Goal: Transaction & Acquisition: Book appointment/travel/reservation

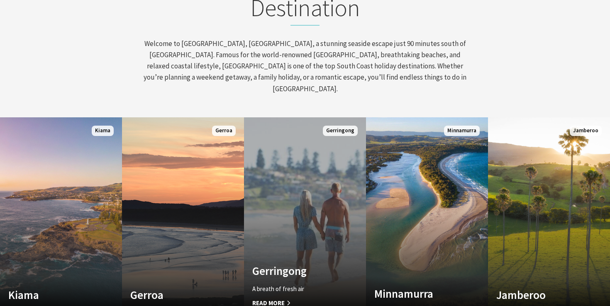
scroll to position [386, 0]
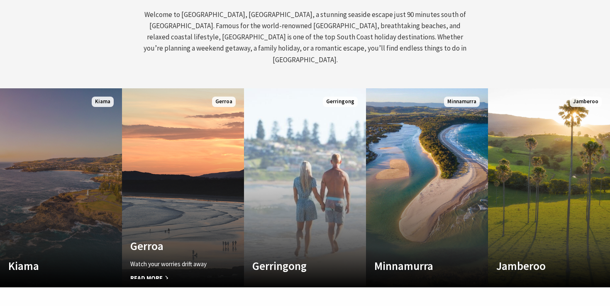
click at [63, 184] on link "Custom Image Used Kiama Where the sea makes a noise Read More Kiama" at bounding box center [61, 187] width 122 height 199
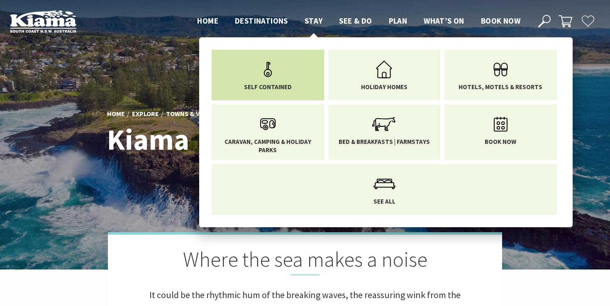
click at [282, 68] on link "Self Contained" at bounding box center [268, 73] width 100 height 35
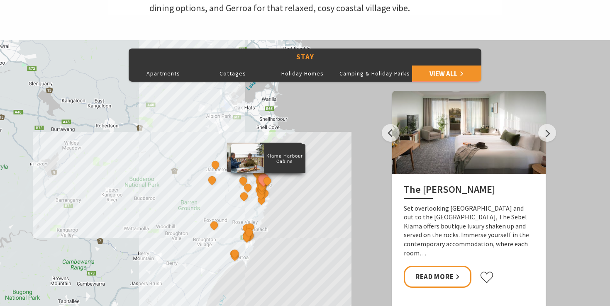
scroll to position [363, 0]
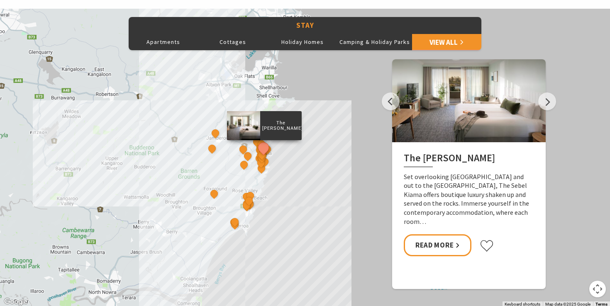
drag, startPoint x: 274, startPoint y: 158, endPoint x: 292, endPoint y: 139, distance: 26.1
click at [292, 139] on div "The Sebel Kiama Seaside Escape 1 [GEOGRAPHIC_DATA] [GEOGRAPHIC_DATA] Keeper of …" at bounding box center [305, 158] width 610 height 299
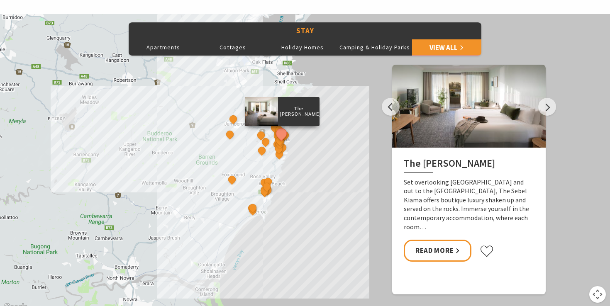
scroll to position [370, 0]
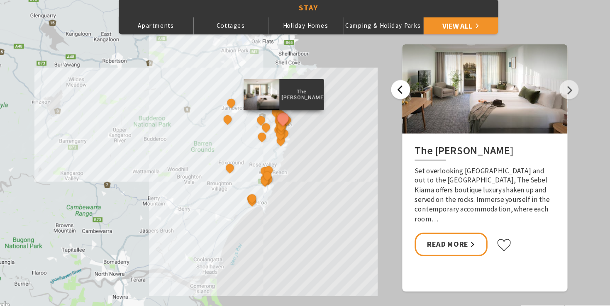
click at [390, 102] on button "Previous" at bounding box center [391, 94] width 18 height 18
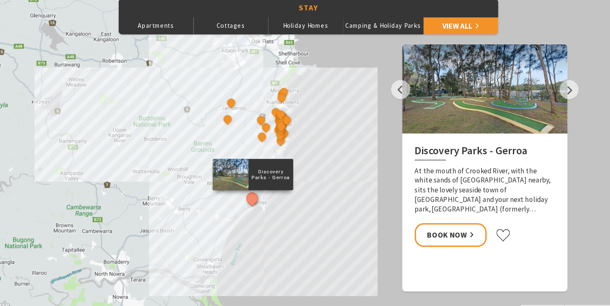
click at [548, 105] on div "The Sebel Kiama Seaside Escape 1 [GEOGRAPHIC_DATA] [GEOGRAPHIC_DATA] Keeper of …" at bounding box center [305, 150] width 610 height 299
click at [552, 103] on div "The Sebel Kiama Seaside Escape 1 [GEOGRAPHIC_DATA] [GEOGRAPHIC_DATA] Keeper of …" at bounding box center [305, 150] width 610 height 299
click at [551, 97] on button "Next" at bounding box center [548, 94] width 18 height 18
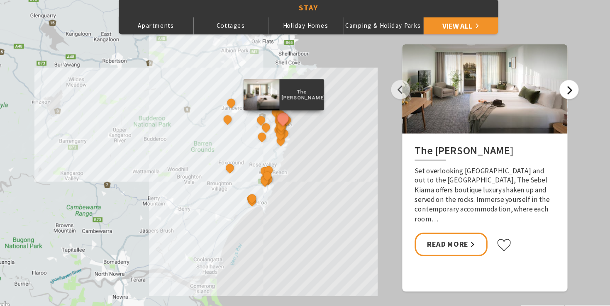
click at [551, 97] on button "Next" at bounding box center [548, 94] width 18 height 18
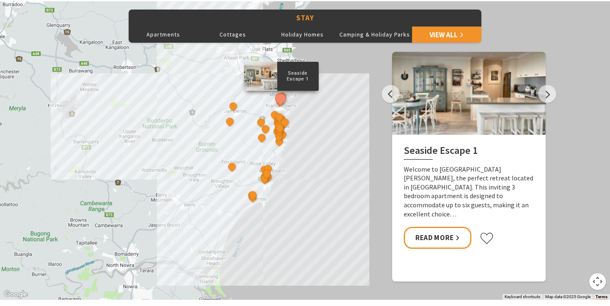
scroll to position [367, 0]
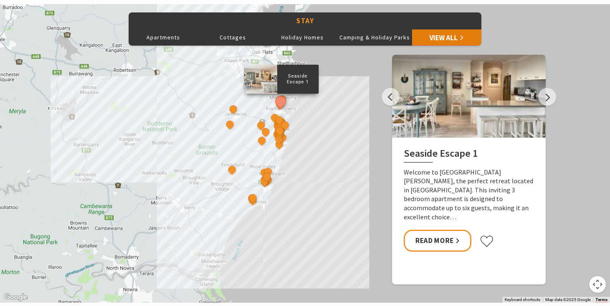
click at [448, 40] on link "View All" at bounding box center [447, 37] width 70 height 17
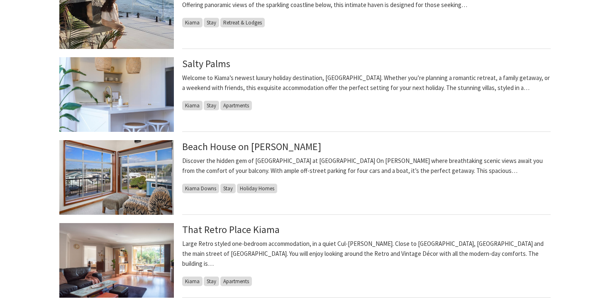
scroll to position [598, 0]
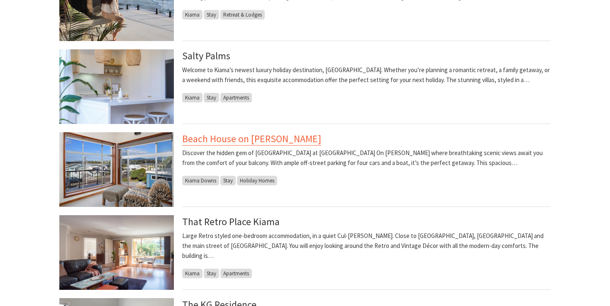
click at [265, 143] on link "Beach House on Johnson" at bounding box center [251, 138] width 139 height 13
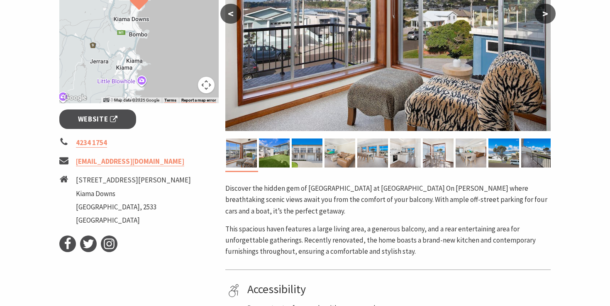
scroll to position [136, 0]
